Goal: Transaction & Acquisition: Obtain resource

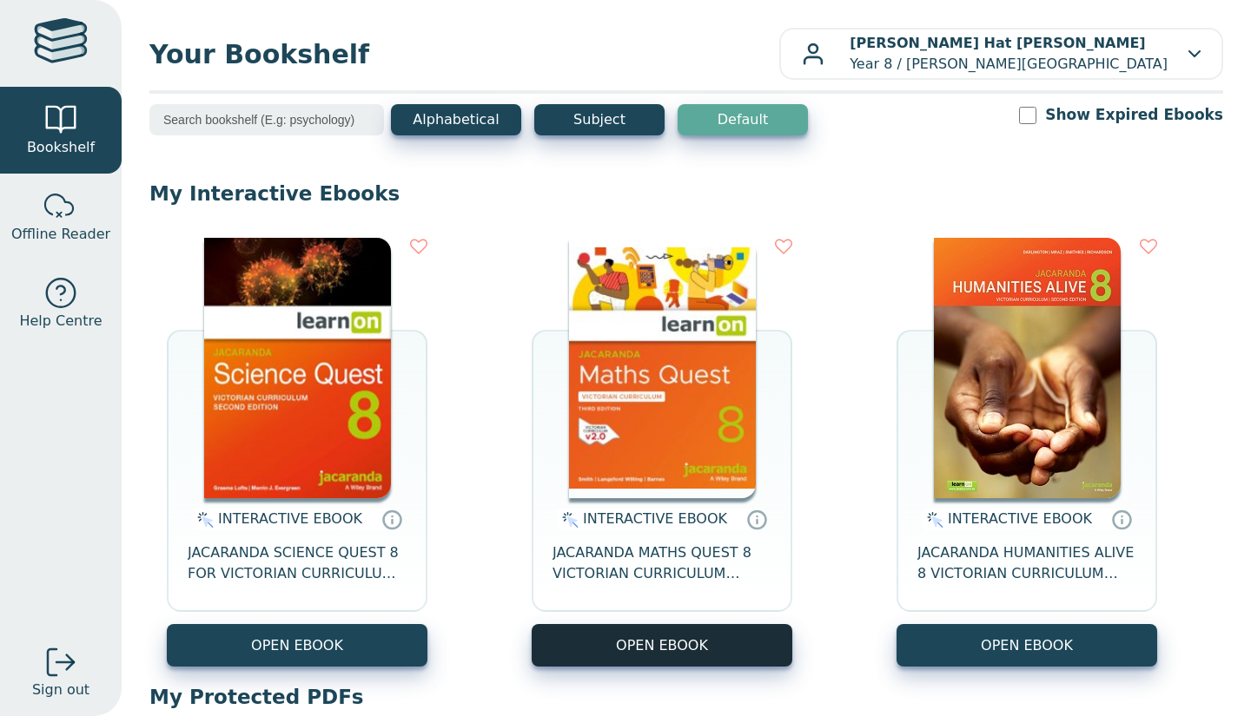
click at [631, 641] on button "OPEN EBOOK" at bounding box center [662, 645] width 261 height 43
click at [605, 617] on div "INTERACTIVE EBOOK JACARANDA MATHS QUEST 8 VICTORIAN CURRICULUM LEARNON EBOOK 3E" at bounding box center [662, 561] width 261 height 126
click at [604, 633] on button "OPEN EBOOK" at bounding box center [662, 645] width 261 height 43
